Goal: Task Accomplishment & Management: Find specific page/section

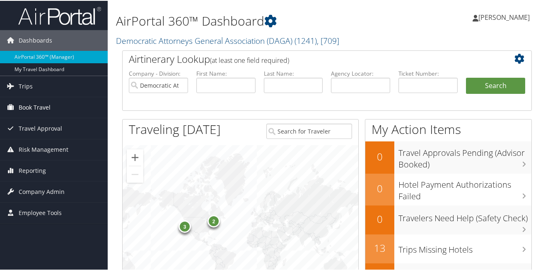
click at [35, 105] on span "Book Travel" at bounding box center [35, 106] width 32 height 21
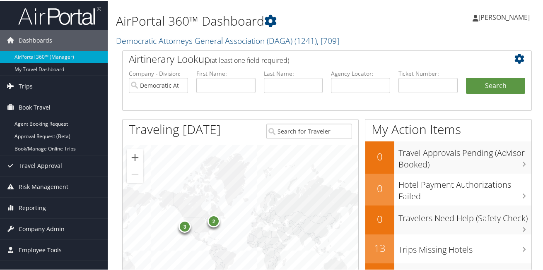
click at [26, 87] on span "Trips" at bounding box center [26, 85] width 14 height 21
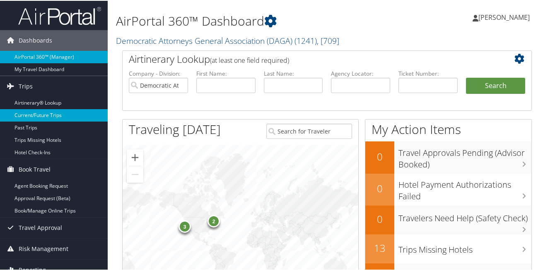
click at [52, 114] on link "Current/Future Trips" at bounding box center [54, 114] width 108 height 12
